Goal: Transaction & Acquisition: Obtain resource

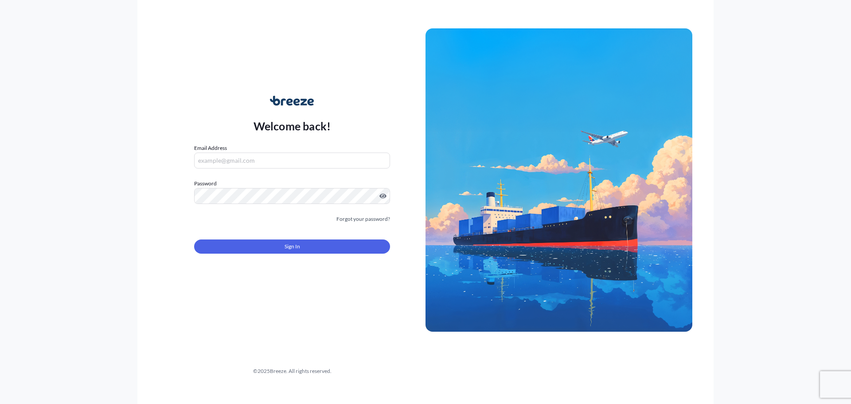
type input "[PERSON_NAME][EMAIL_ADDRESS][PERSON_NAME][DOMAIN_NAME]"
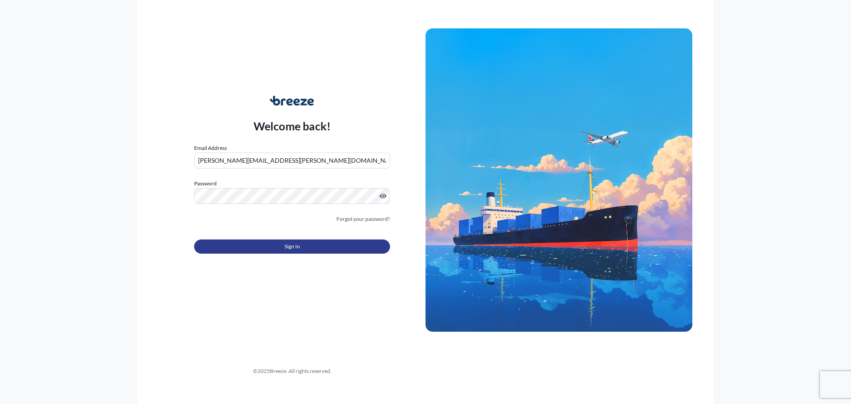
click at [282, 247] on button "Sign In" at bounding box center [292, 246] width 196 height 14
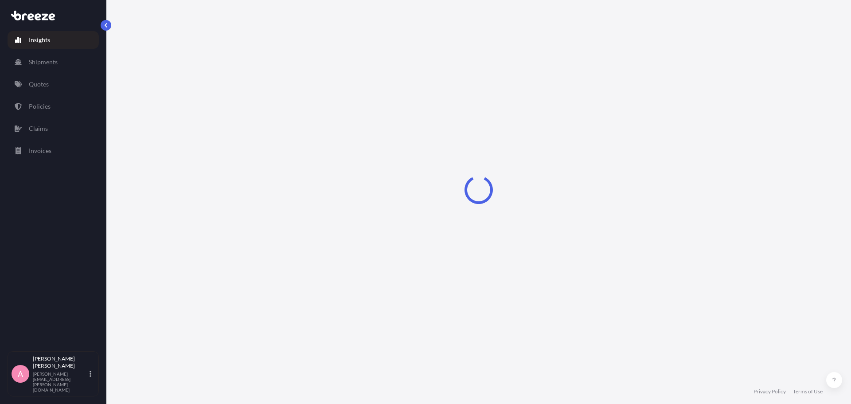
select select "2025"
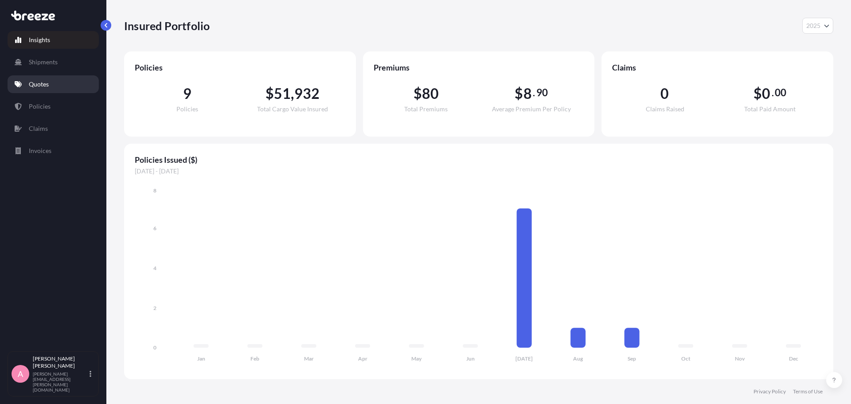
click at [42, 84] on p "Quotes" at bounding box center [39, 84] width 20 height 9
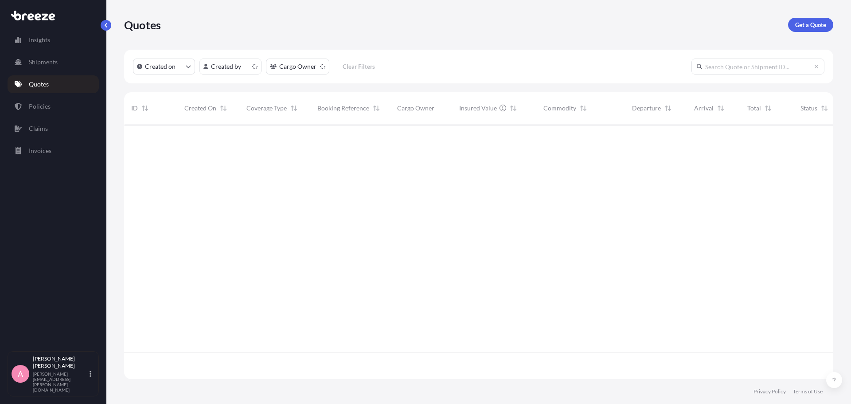
scroll to position [253, 703]
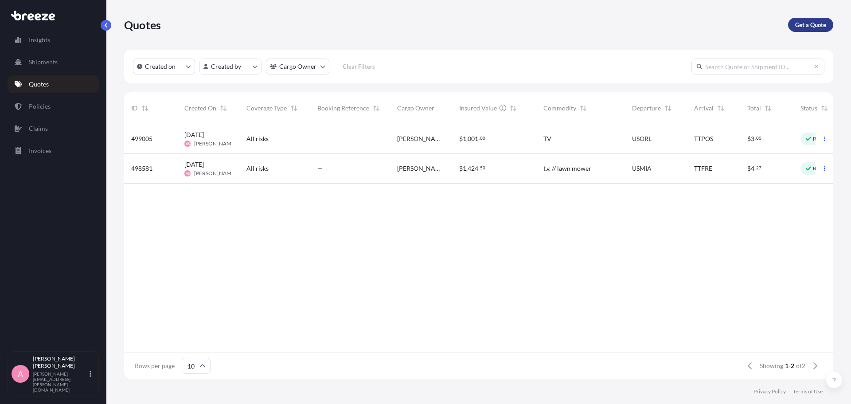
click at [809, 27] on p "Get a Quote" at bounding box center [810, 24] width 31 height 9
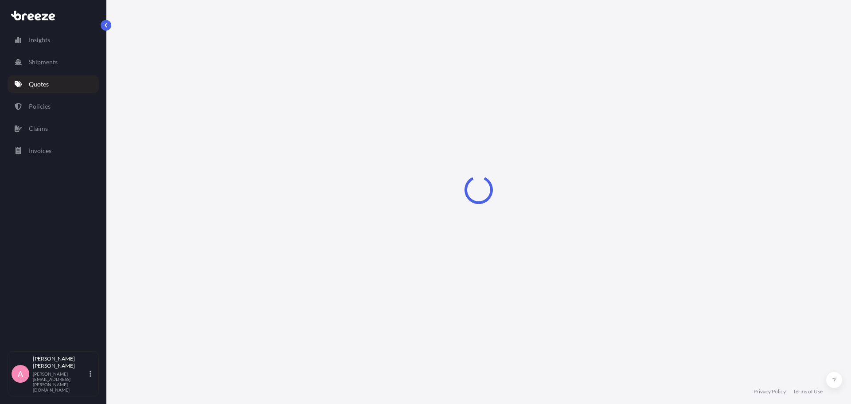
select select "Sea"
select select "1"
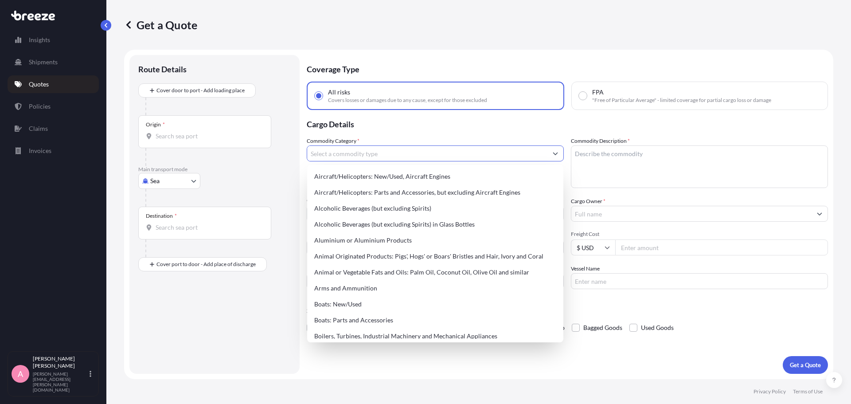
click at [413, 153] on input "Commodity Category *" at bounding box center [427, 153] width 240 height 16
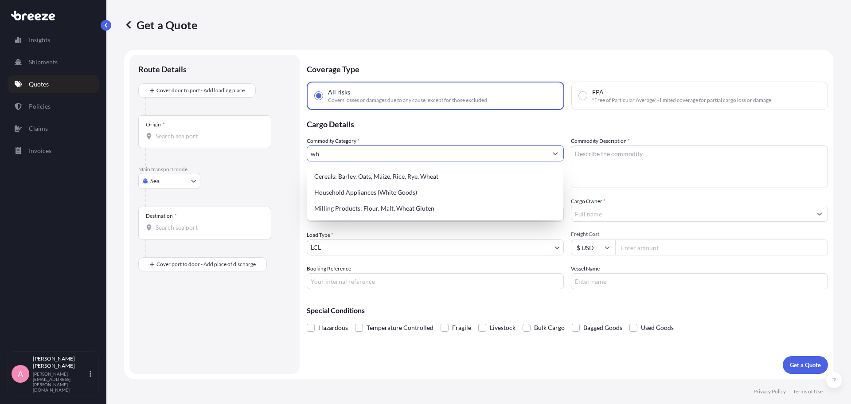
type input "w"
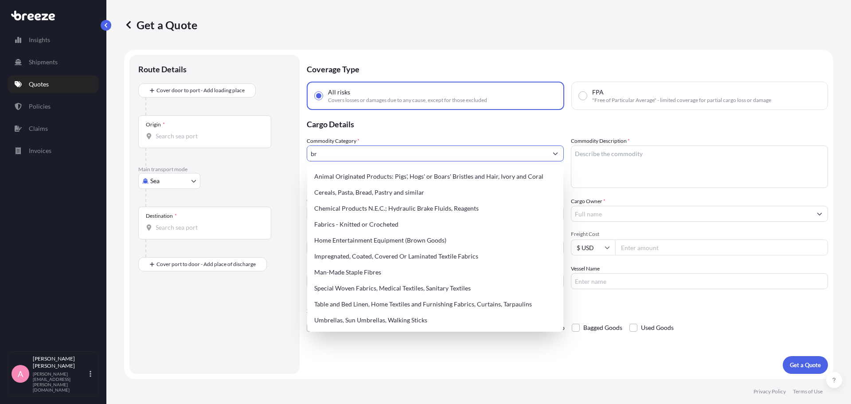
type input "b"
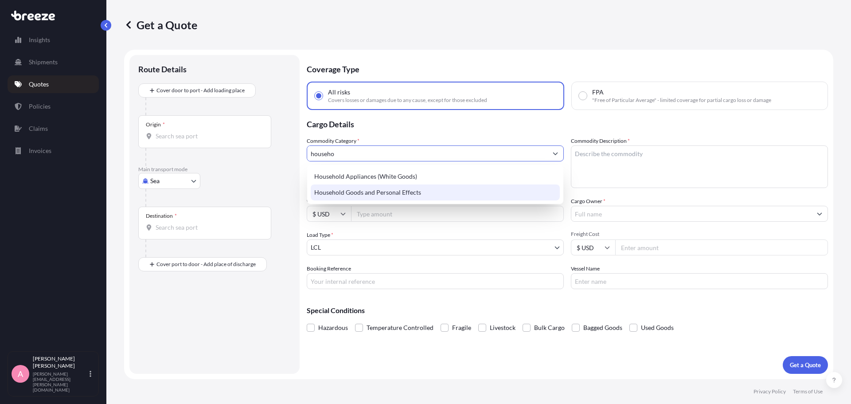
click at [380, 195] on div "Household Goods and Personal Effects" at bounding box center [435, 192] width 249 height 16
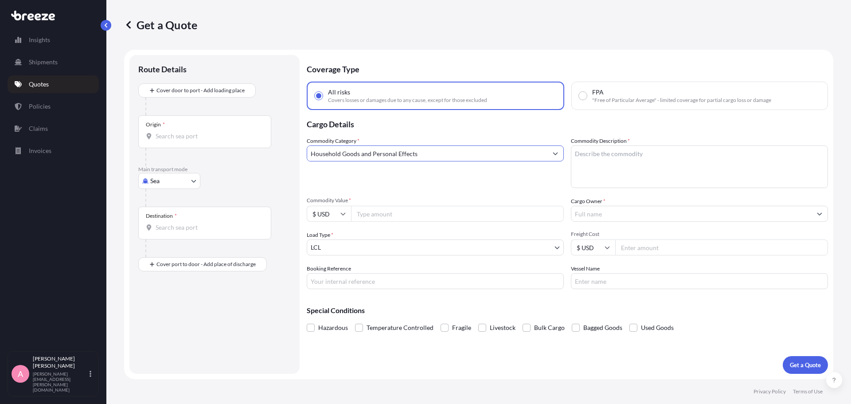
type input "Household Goods and Personal Effects"
click at [608, 151] on textarea "Commodity Description *" at bounding box center [699, 166] width 257 height 43
type textarea "Blankets, comforters, food items, dresser"
click at [418, 219] on input "Commodity Value *" at bounding box center [457, 214] width 213 height 16
type input "1600"
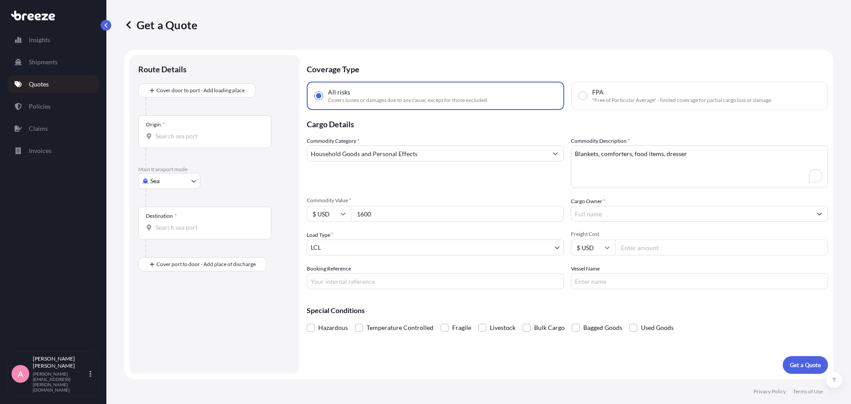
click at [591, 213] on input "Cargo Owner *" at bounding box center [691, 214] width 240 height 16
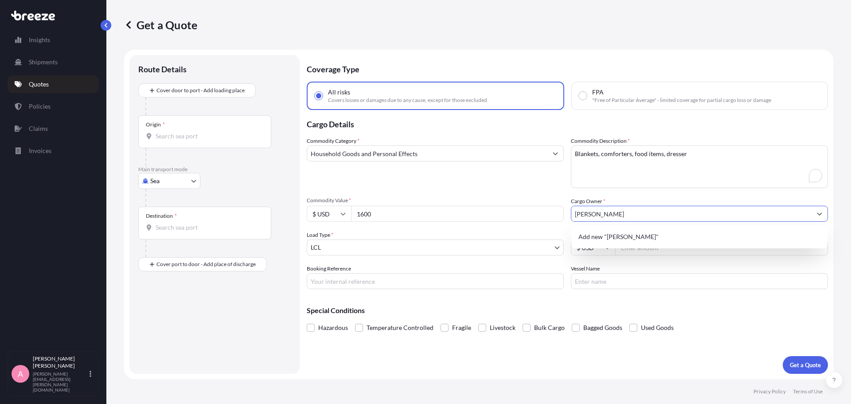
type input "[PERSON_NAME]"
click at [564, 238] on div "Commodity Category * Household Goods and Personal Effects Commodity Description…" at bounding box center [567, 213] width 521 height 152
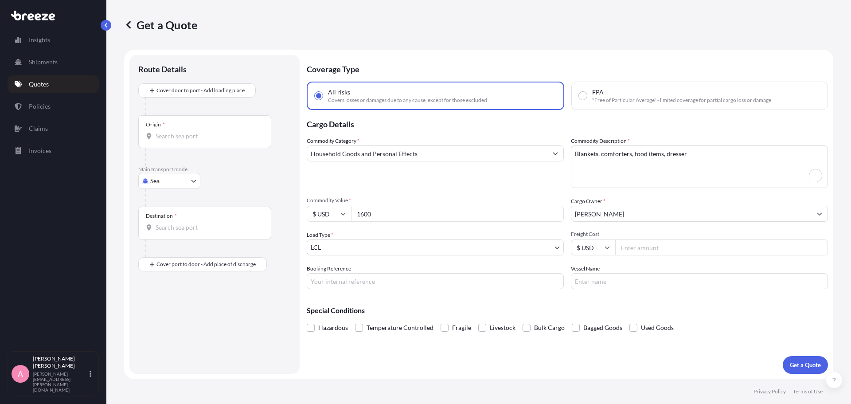
click at [645, 244] on input "Freight Cost" at bounding box center [721, 247] width 213 height 16
type input "350"
click at [813, 363] on p "Get a Quote" at bounding box center [805, 364] width 31 height 9
click at [227, 144] on div "Origin *" at bounding box center [204, 131] width 133 height 33
click at [227, 141] on input "Origin * Please select an origin" at bounding box center [208, 136] width 105 height 9
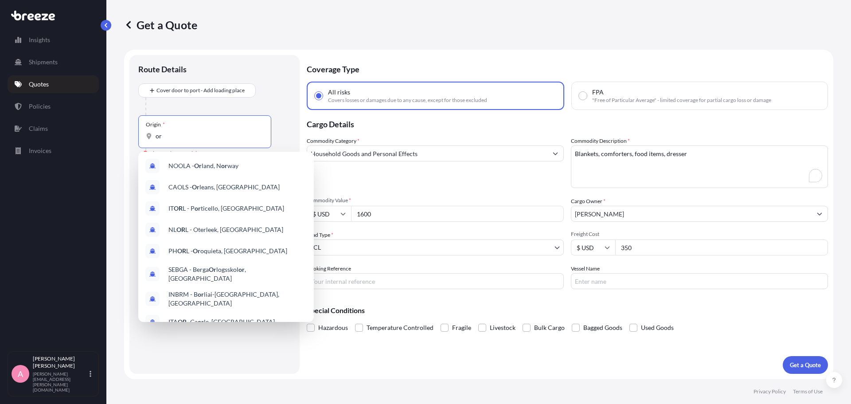
type input "o"
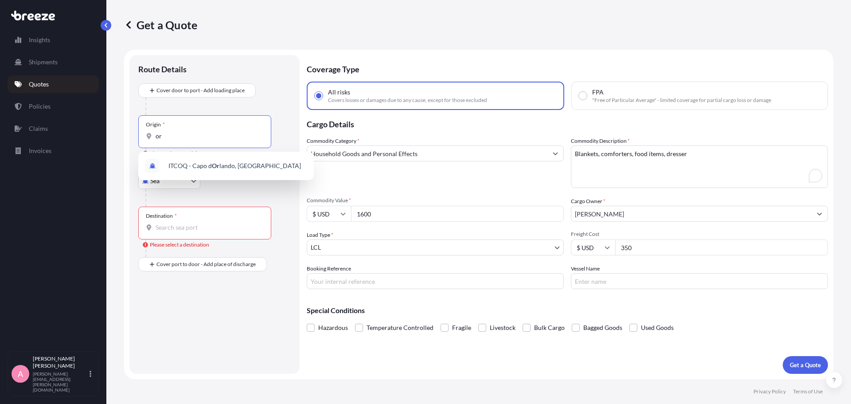
type input "o"
click at [204, 164] on span "USPEF - [GEOGRAPHIC_DATA] , [GEOGRAPHIC_DATA]" at bounding box center [234, 165] width 132 height 9
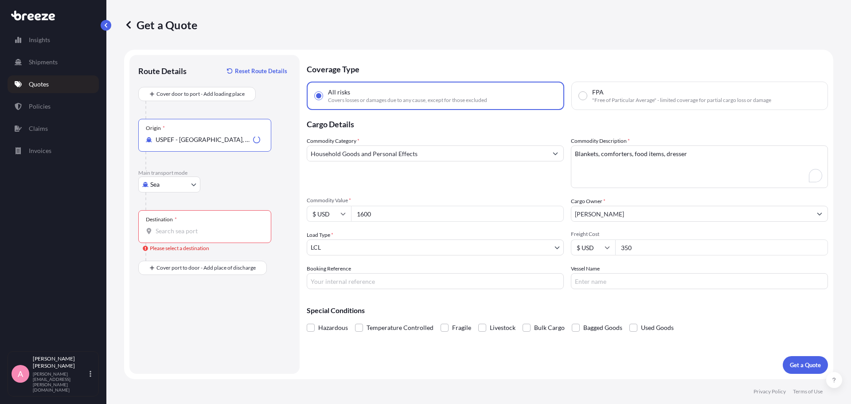
type input "USPEF - [GEOGRAPHIC_DATA], [GEOGRAPHIC_DATA]"
click at [211, 225] on div "Destination *" at bounding box center [204, 226] width 133 height 33
click at [211, 226] on input "Destination * Please select a destination" at bounding box center [208, 230] width 105 height 9
type input "VICTD - [DEMOGRAPHIC_DATA], [GEOGRAPHIC_DATA], [GEOGRAPHIC_DATA] [GEOGRAPHIC_DA…"
click at [800, 362] on p "Get a Quote" at bounding box center [805, 364] width 31 height 9
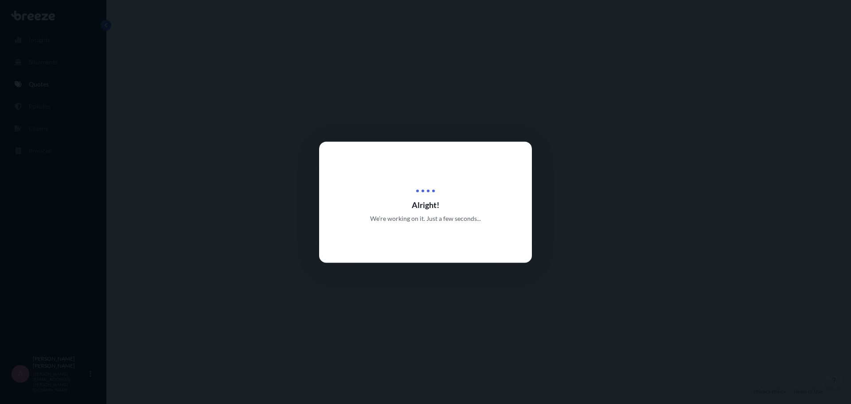
select select "Sea"
select select "1"
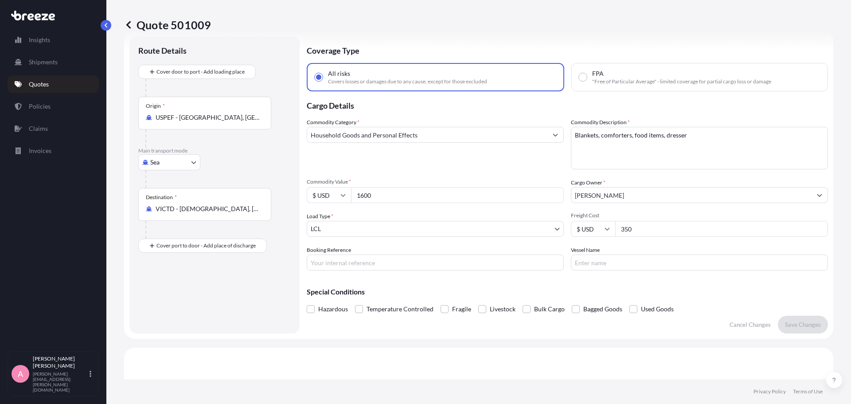
scroll to position [12, 0]
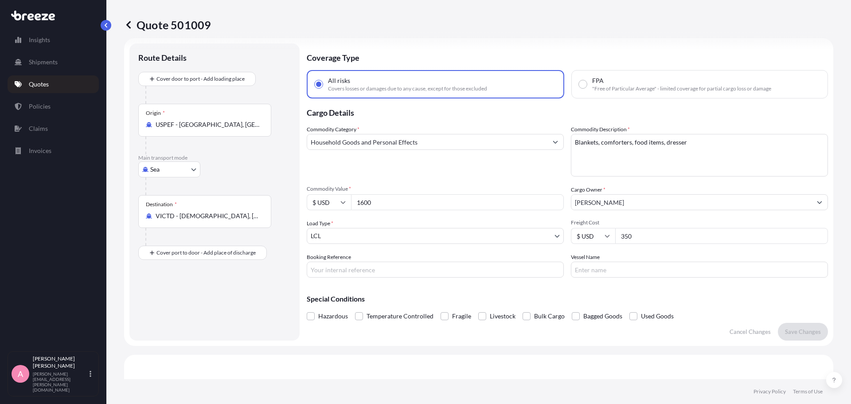
click at [689, 137] on textarea "Blankets, comforters, food items, dresser" at bounding box center [699, 155] width 257 height 43
type textarea "Blankets, comforters, food items, dresser, cleaning supplies"
click at [803, 328] on p "Save Changes" at bounding box center [803, 331] width 36 height 9
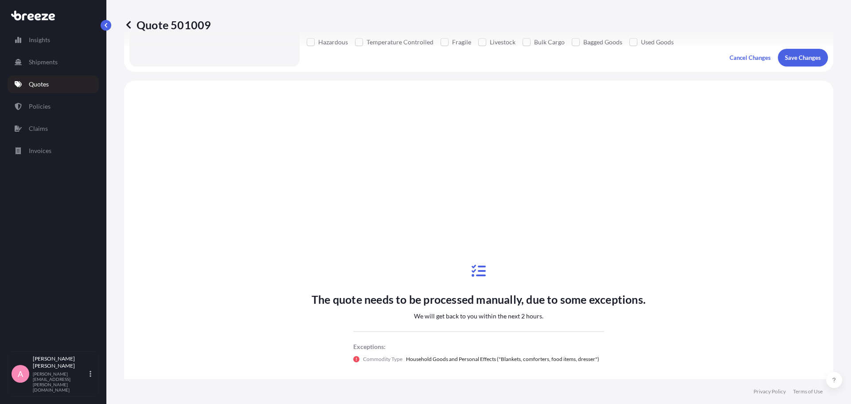
scroll to position [322, 0]
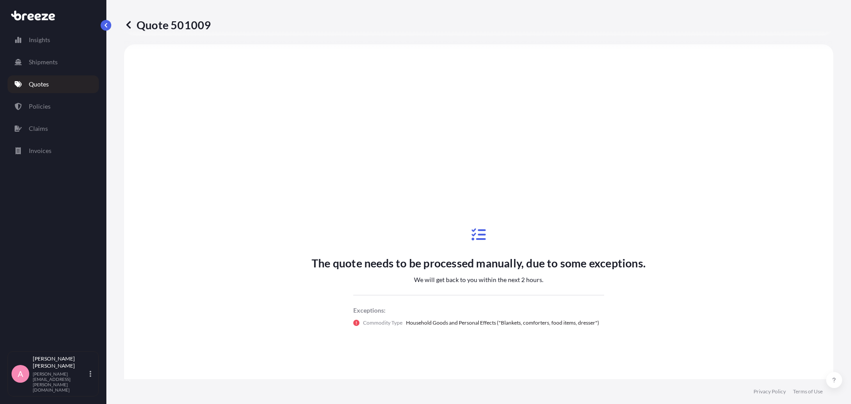
select select "Sea"
select select "1"
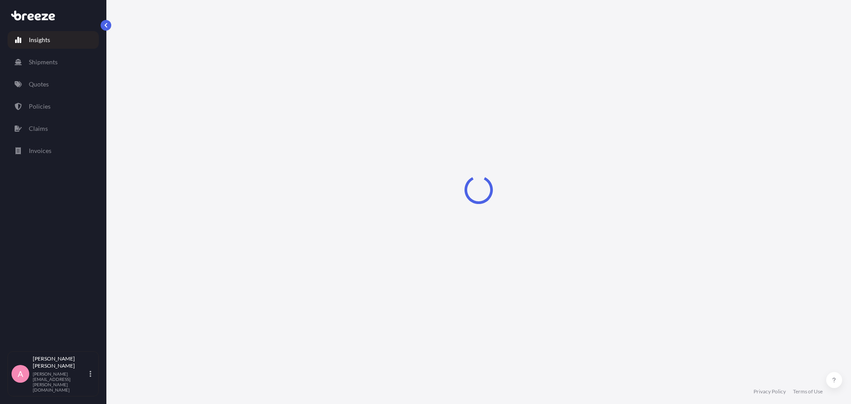
select select "2025"
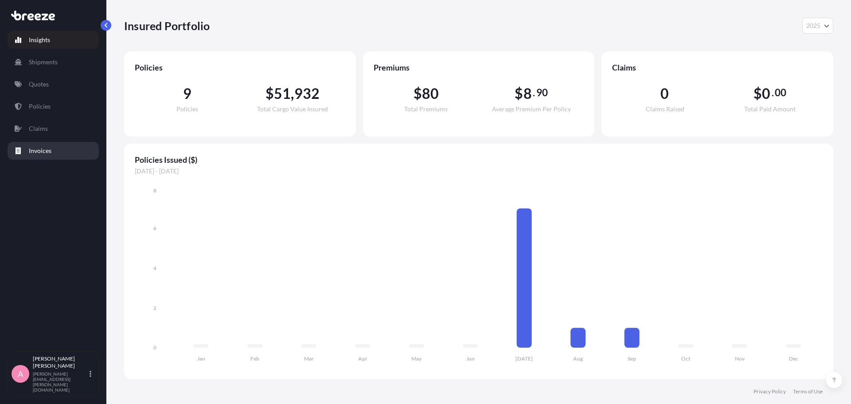
click at [48, 153] on p "Invoices" at bounding box center [40, 150] width 23 height 9
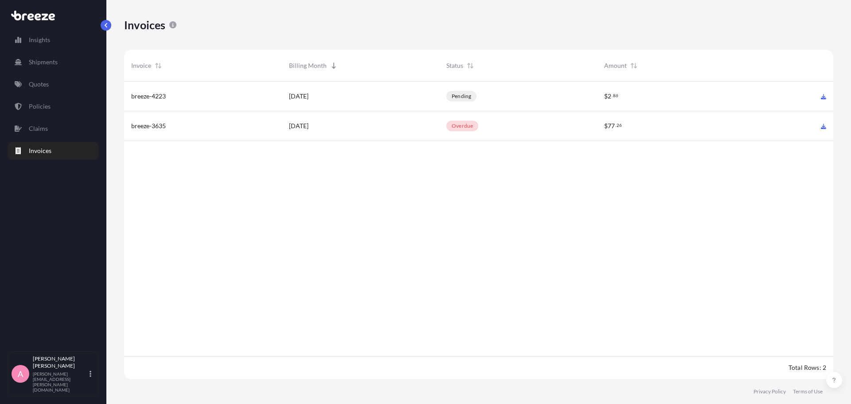
scroll to position [300, 703]
click at [308, 129] on span "July 2025" at bounding box center [299, 125] width 20 height 9
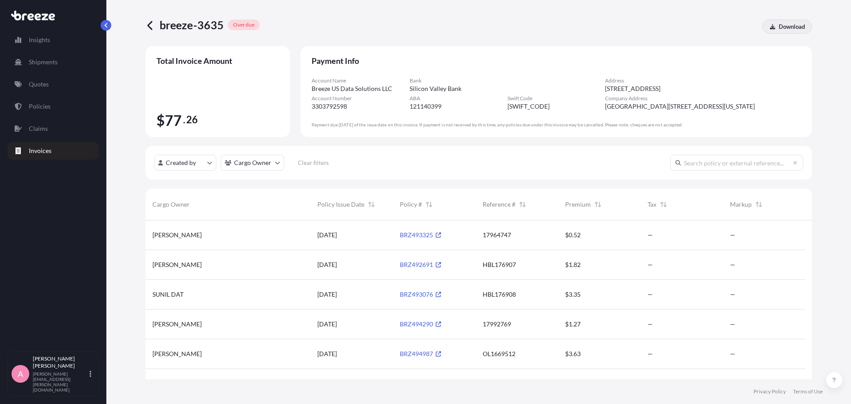
click at [782, 29] on p "Download" at bounding box center [792, 26] width 26 height 9
click at [50, 40] on p "Insights" at bounding box center [39, 39] width 21 height 9
select select "2025"
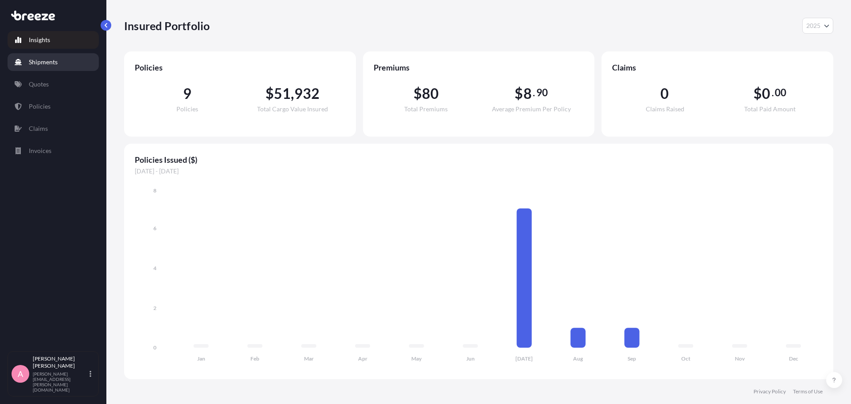
click at [48, 65] on p "Shipments" at bounding box center [43, 62] width 29 height 9
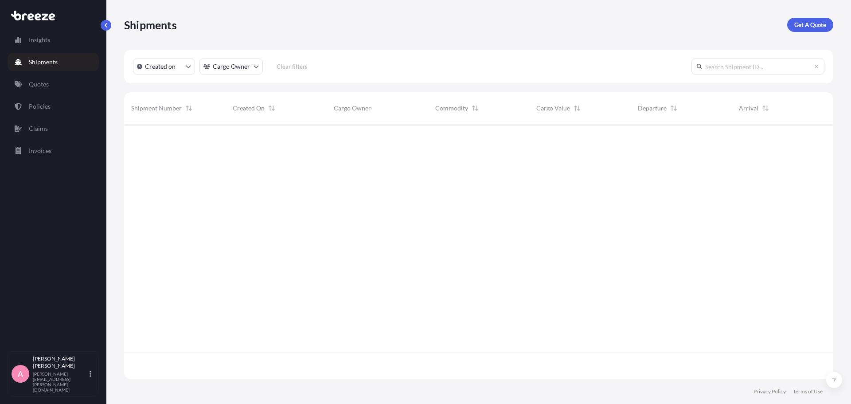
scroll to position [280, 703]
click at [46, 81] on p "Quotes" at bounding box center [39, 84] width 20 height 9
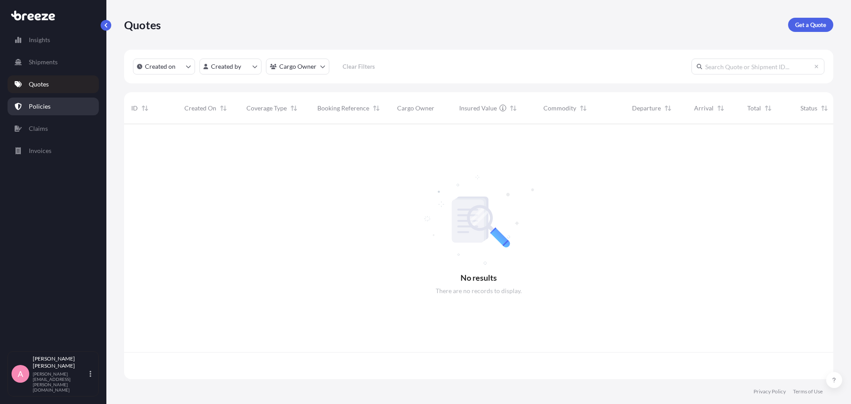
scroll to position [253, 703]
click at [39, 113] on link "Policies" at bounding box center [53, 107] width 91 height 18
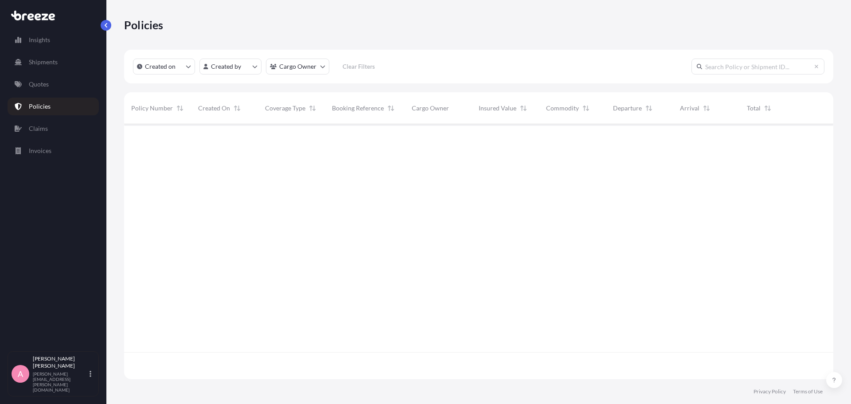
scroll to position [253, 703]
click at [40, 130] on p "Claims" at bounding box center [38, 128] width 19 height 9
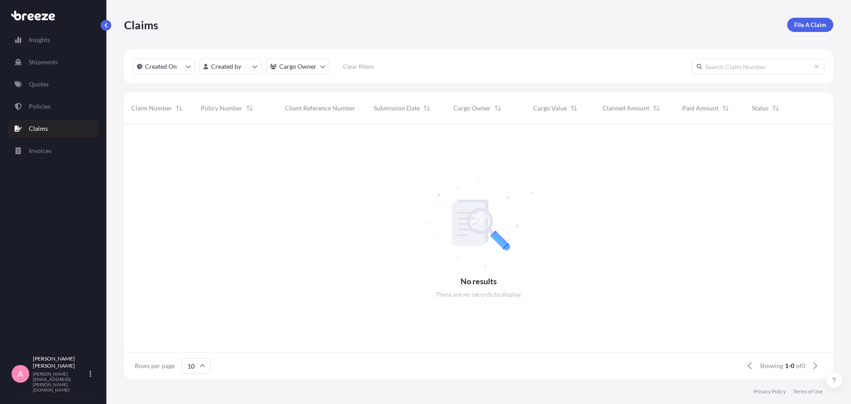
scroll to position [253, 703]
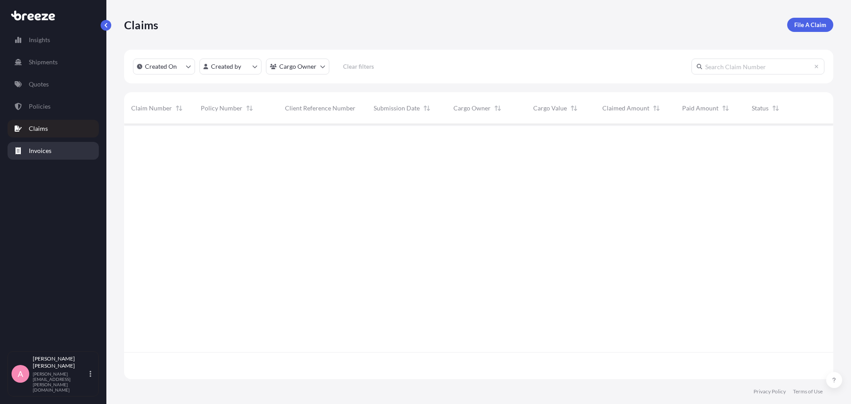
click at [45, 153] on p "Invoices" at bounding box center [40, 150] width 23 height 9
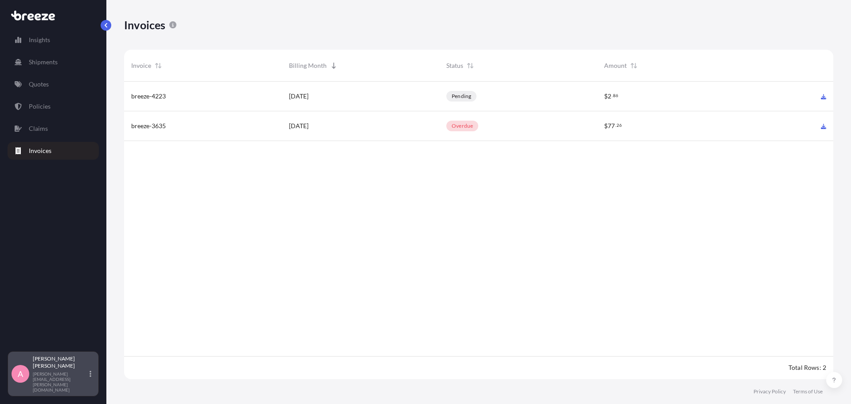
scroll to position [300, 703]
click at [88, 383] on div "Anita Singh anita.singh@psfreight.com" at bounding box center [64, 373] width 62 height 37
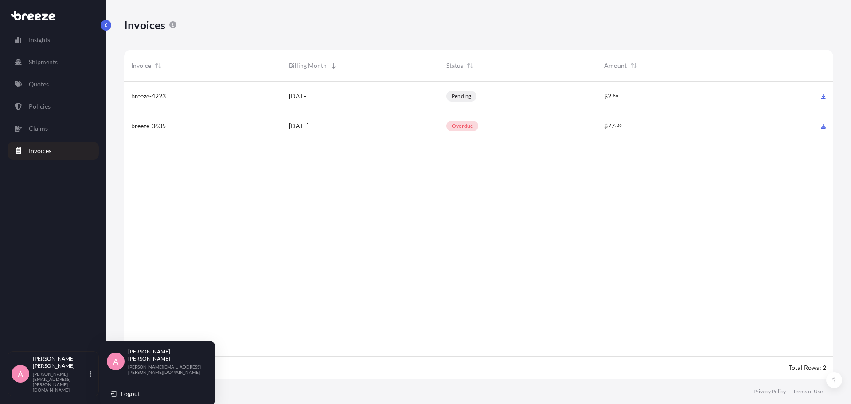
click at [146, 352] on p "Anita Singh" at bounding box center [164, 355] width 73 height 14
click at [117, 352] on div "A" at bounding box center [116, 361] width 18 height 18
click at [643, 241] on div "breeze-4223 August 2025 pending $ 2 . 86 breeze-3635 July 2025 overdue $ 77 . 26" at bounding box center [478, 219] width 709 height 274
